Goal: Check status: Check status

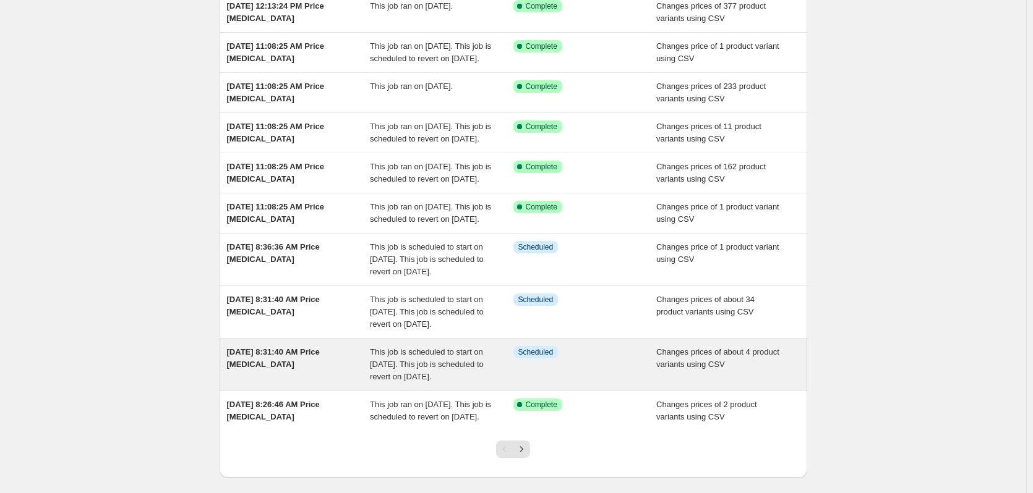
scroll to position [247, 0]
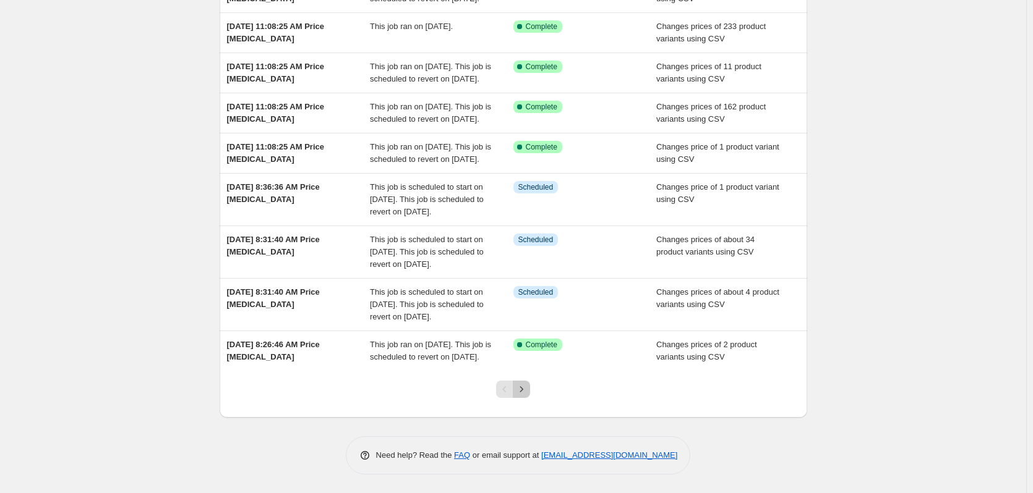
click at [530, 398] on button "Next" at bounding box center [521, 389] width 17 height 17
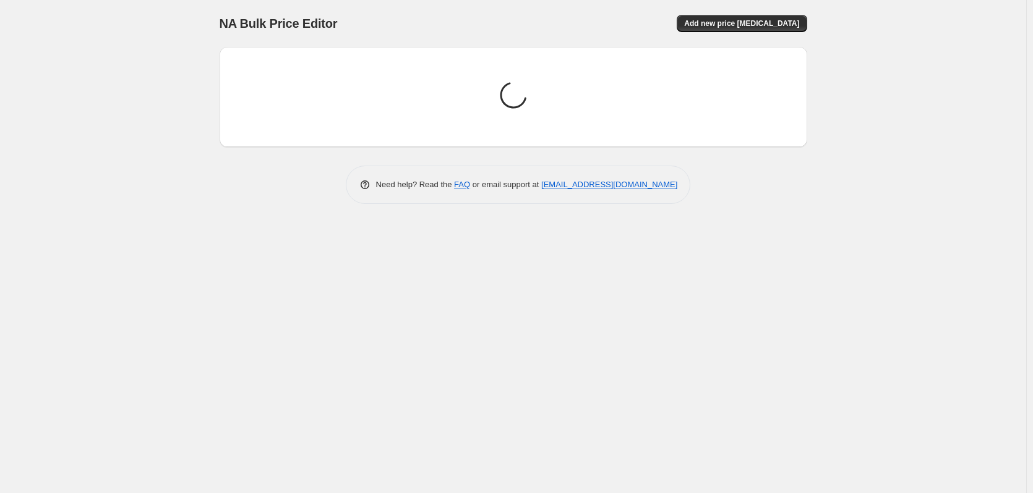
scroll to position [0, 0]
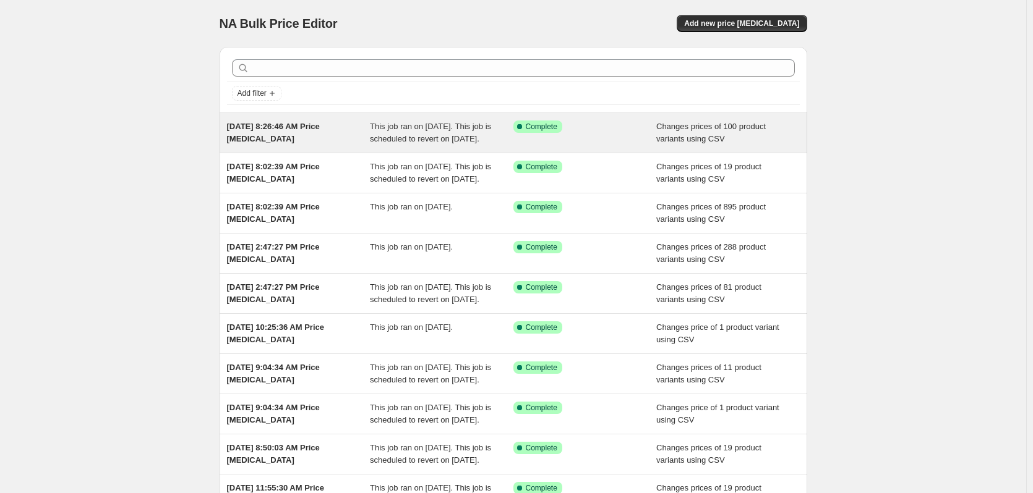
click at [299, 143] on div "[DATE] 8:26:46 AM Price [MEDICAL_DATA]" at bounding box center [298, 133] width 143 height 25
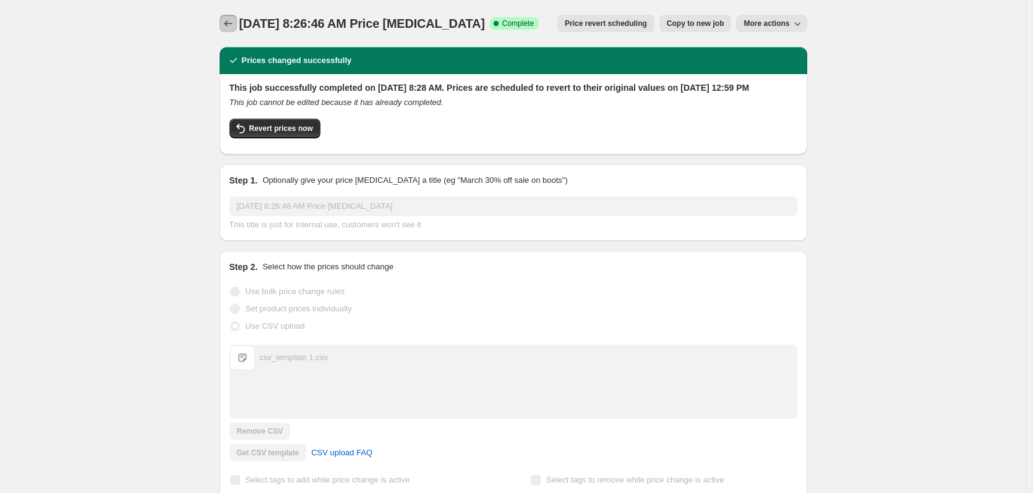
click at [234, 24] on icon "Price change jobs" at bounding box center [228, 23] width 12 height 12
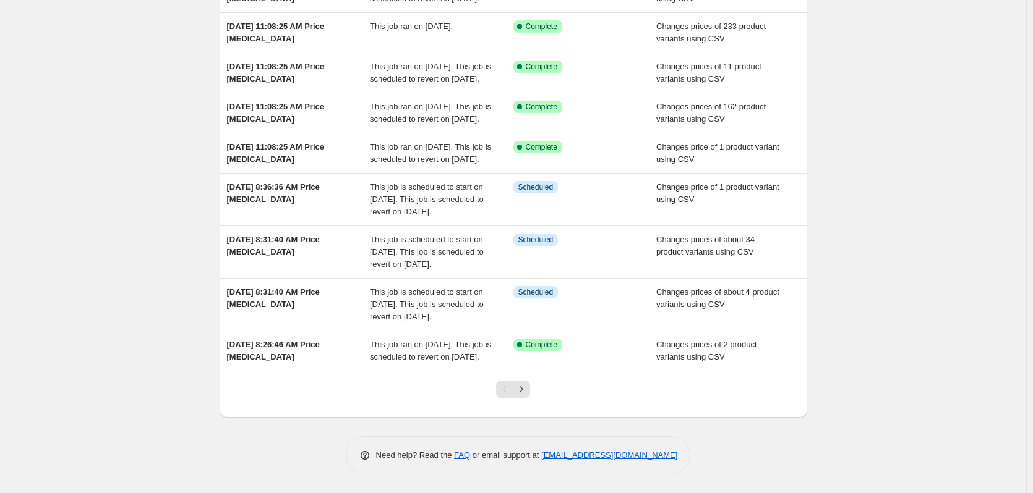
scroll to position [279, 0]
click at [519, 393] on icon "Next" at bounding box center [521, 389] width 12 height 12
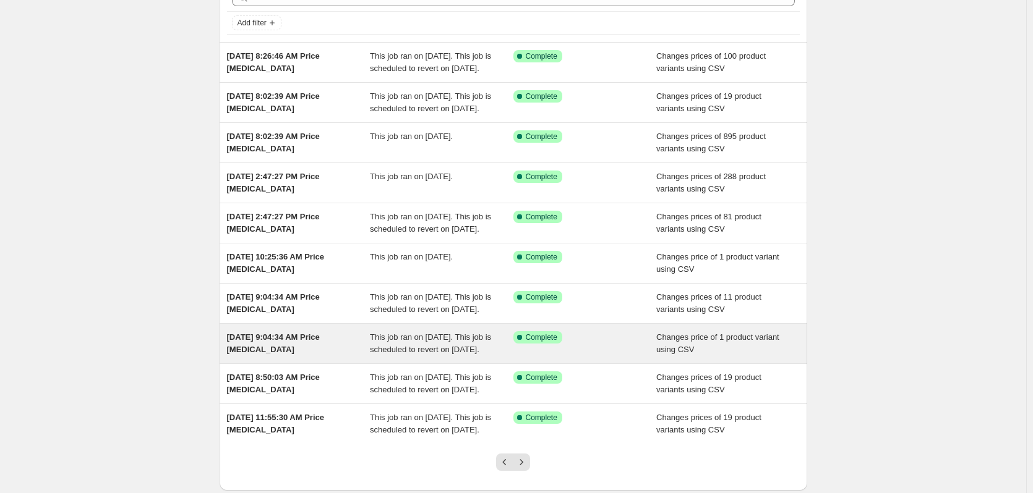
scroll to position [62, 0]
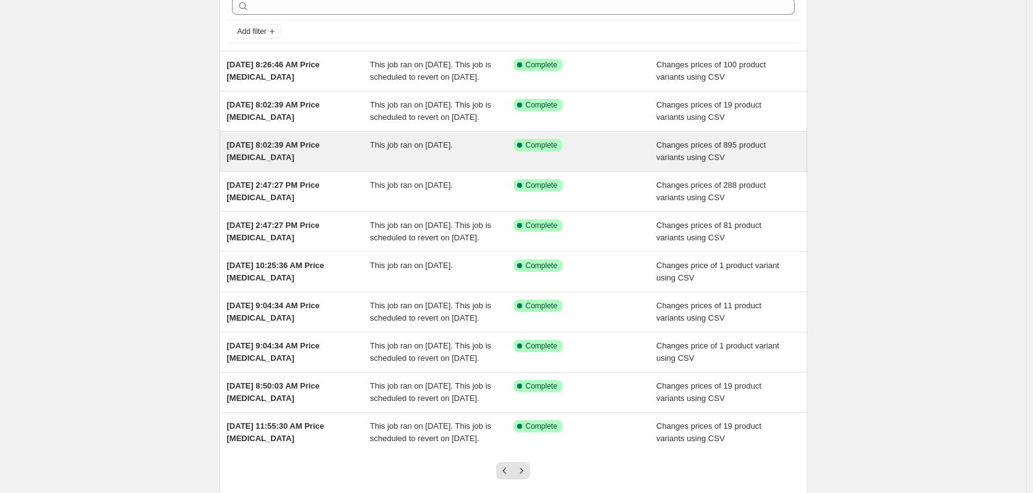
click at [452, 150] on span "This job ran on [DATE]." at bounding box center [411, 144] width 83 height 9
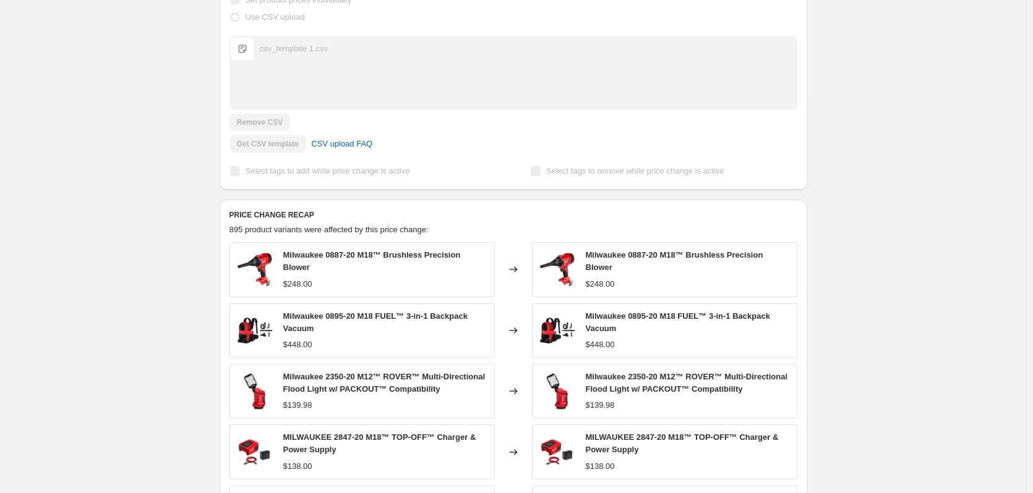
scroll to position [554, 0]
